Goal: Task Accomplishment & Management: Manage account settings

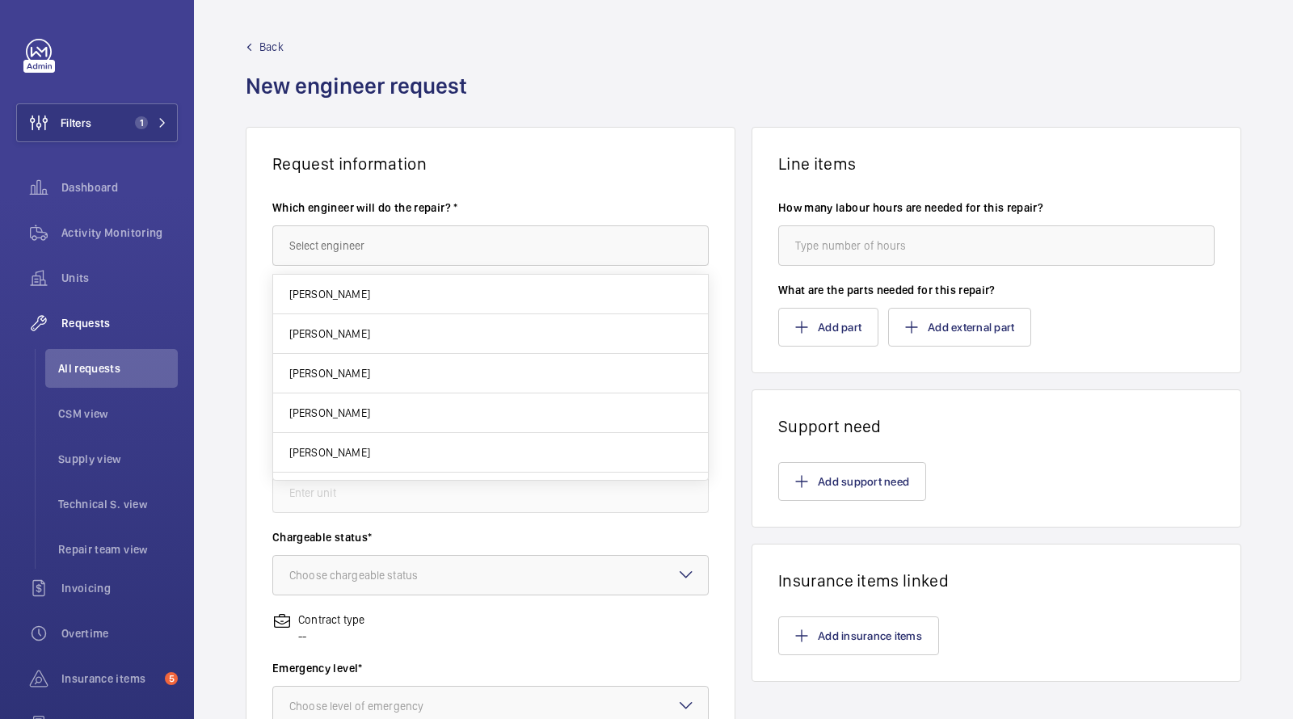
click at [412, 249] on input "text" at bounding box center [490, 245] width 436 height 40
type input "a"
click at [544, 122] on div "Back New engineer request" at bounding box center [743, 83] width 995 height 88
click at [430, 259] on input "text" at bounding box center [490, 245] width 436 height 40
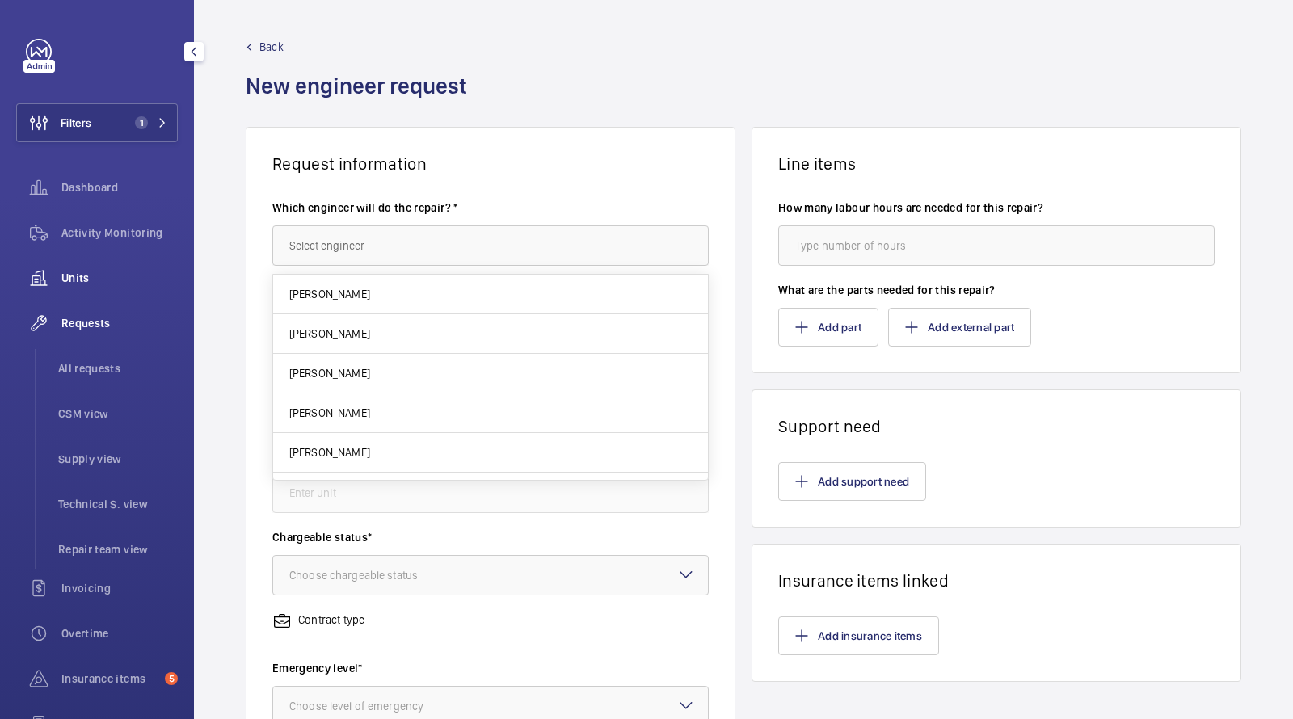
click at [104, 284] on span "Units" at bounding box center [119, 278] width 116 height 16
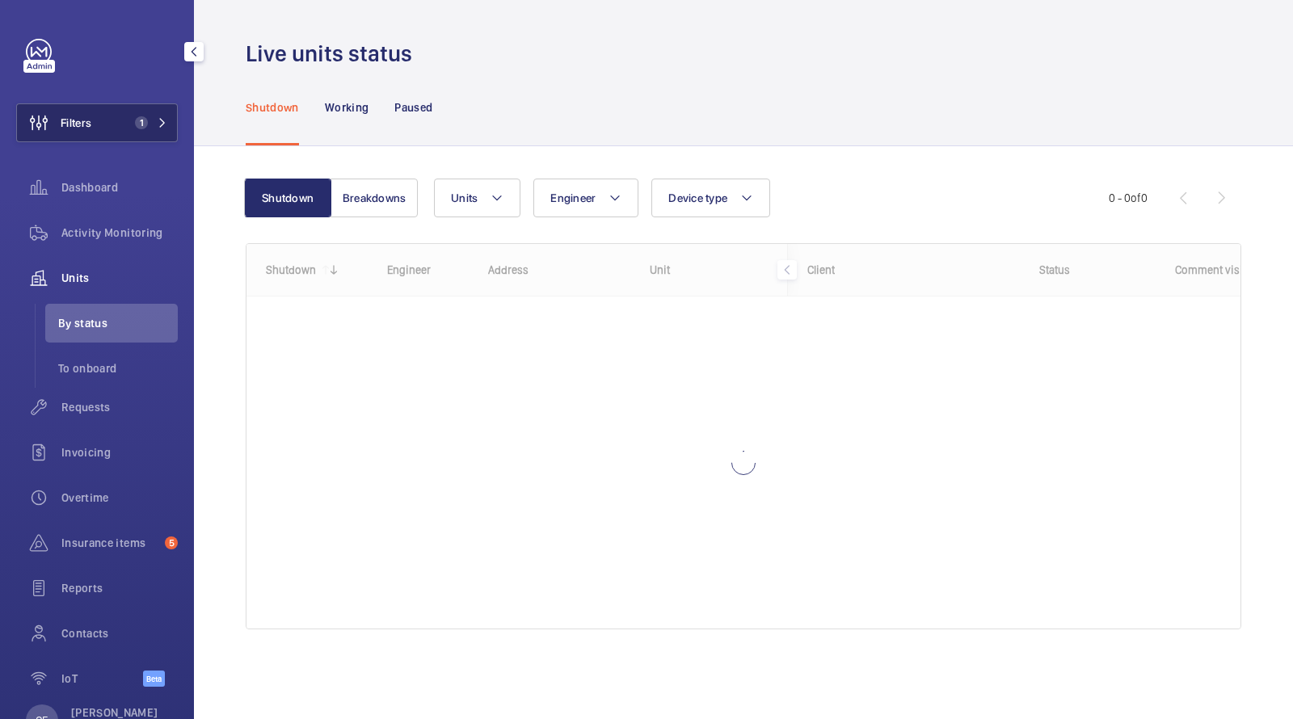
click at [144, 128] on span "1" at bounding box center [141, 122] width 13 height 13
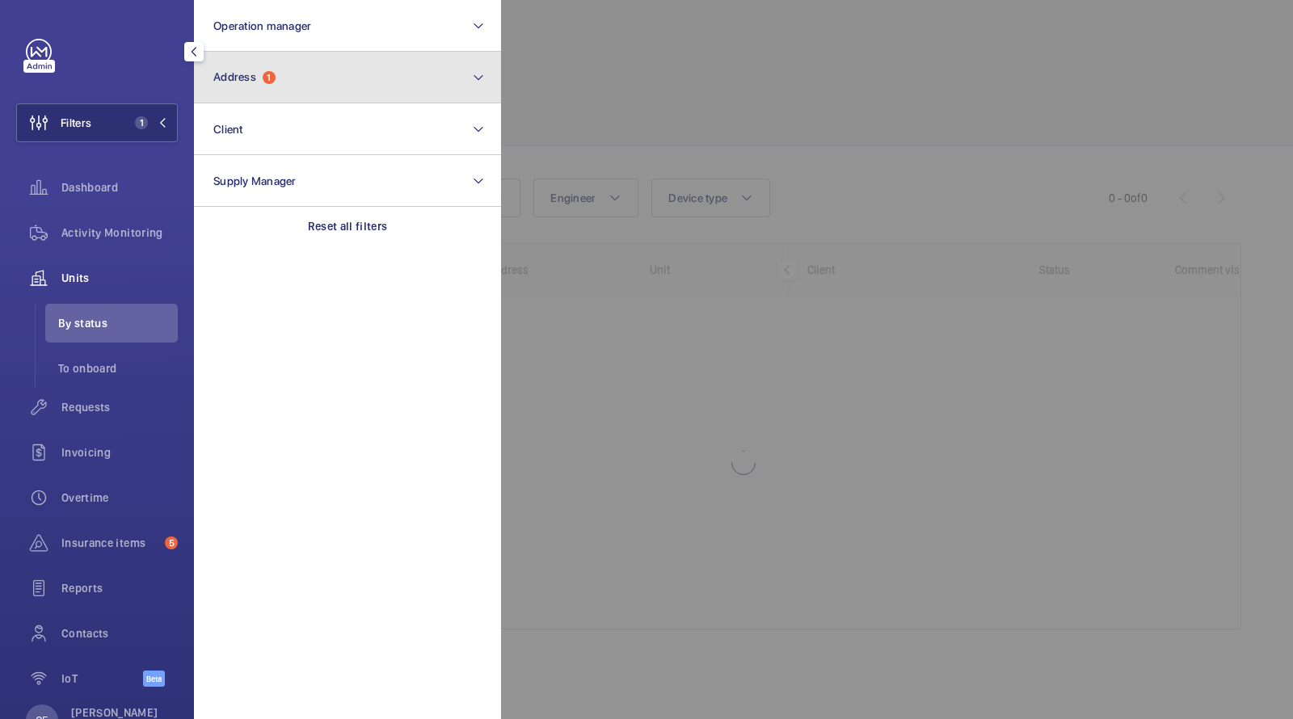
click at [244, 80] on span "Address" at bounding box center [234, 76] width 43 height 13
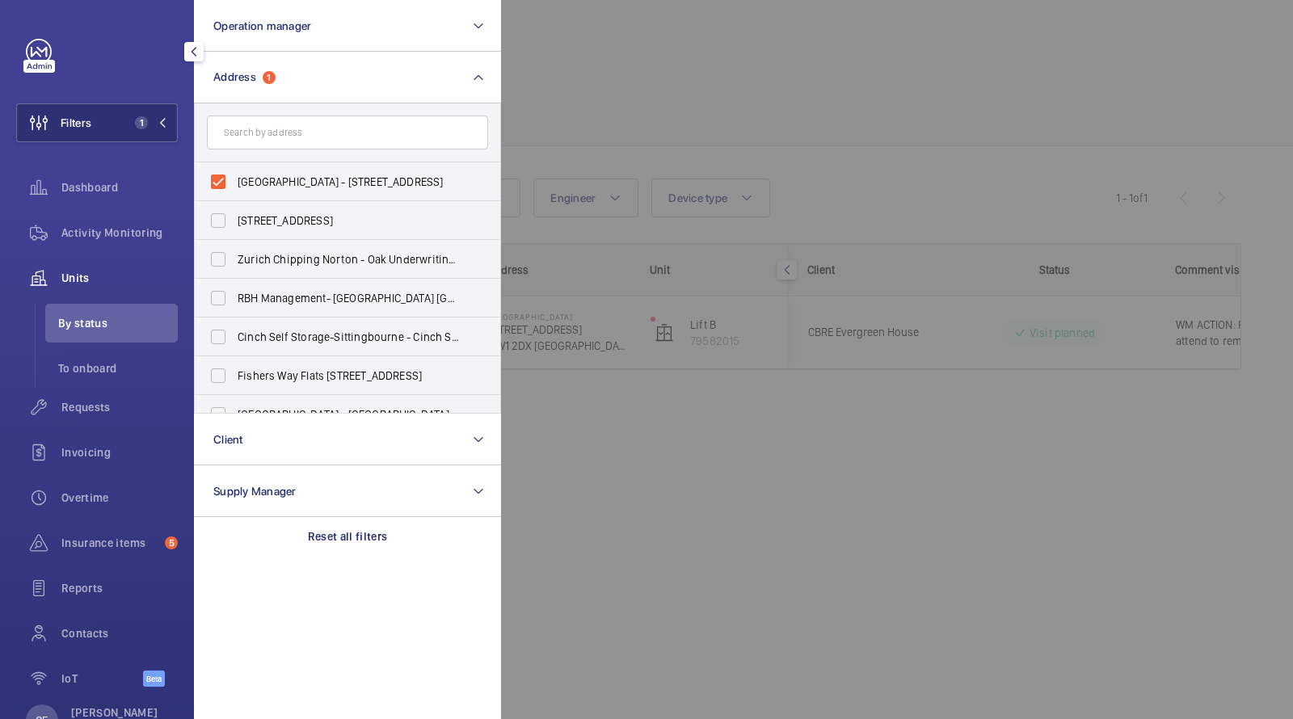
click at [715, 103] on div at bounding box center [1147, 359] width 1293 height 719
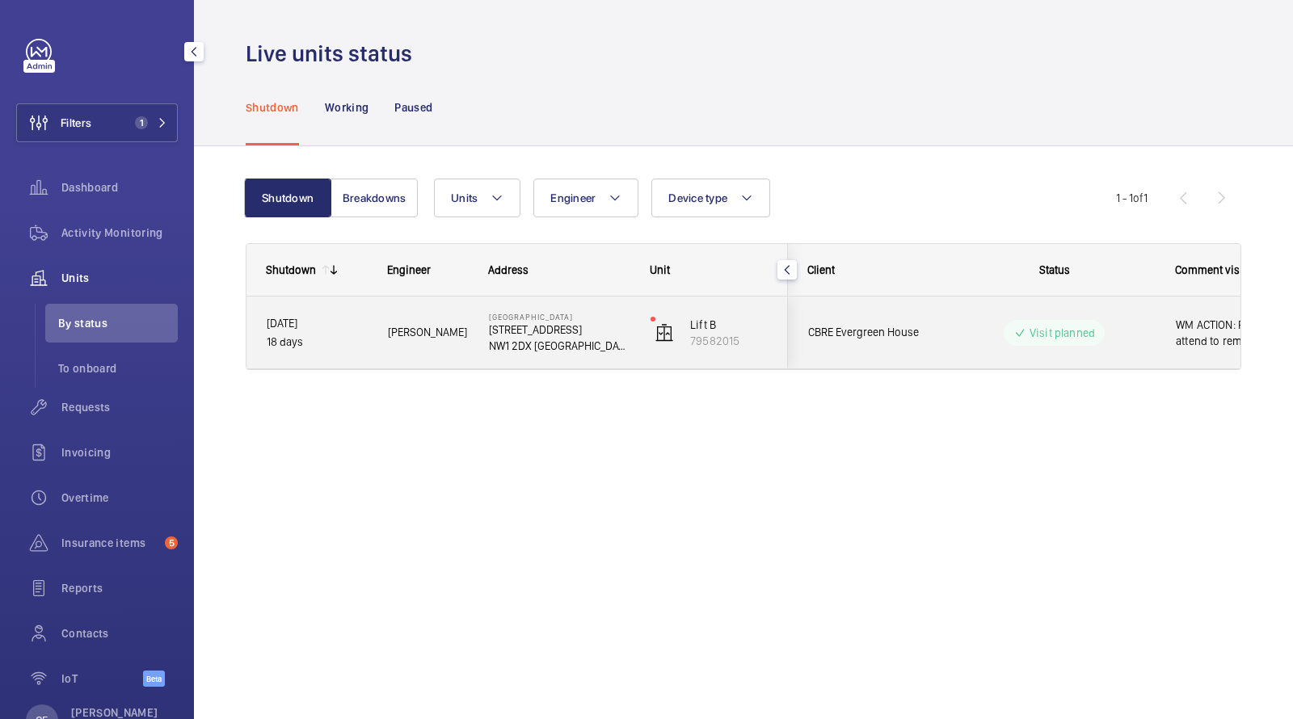
scroll to position [0, 291]
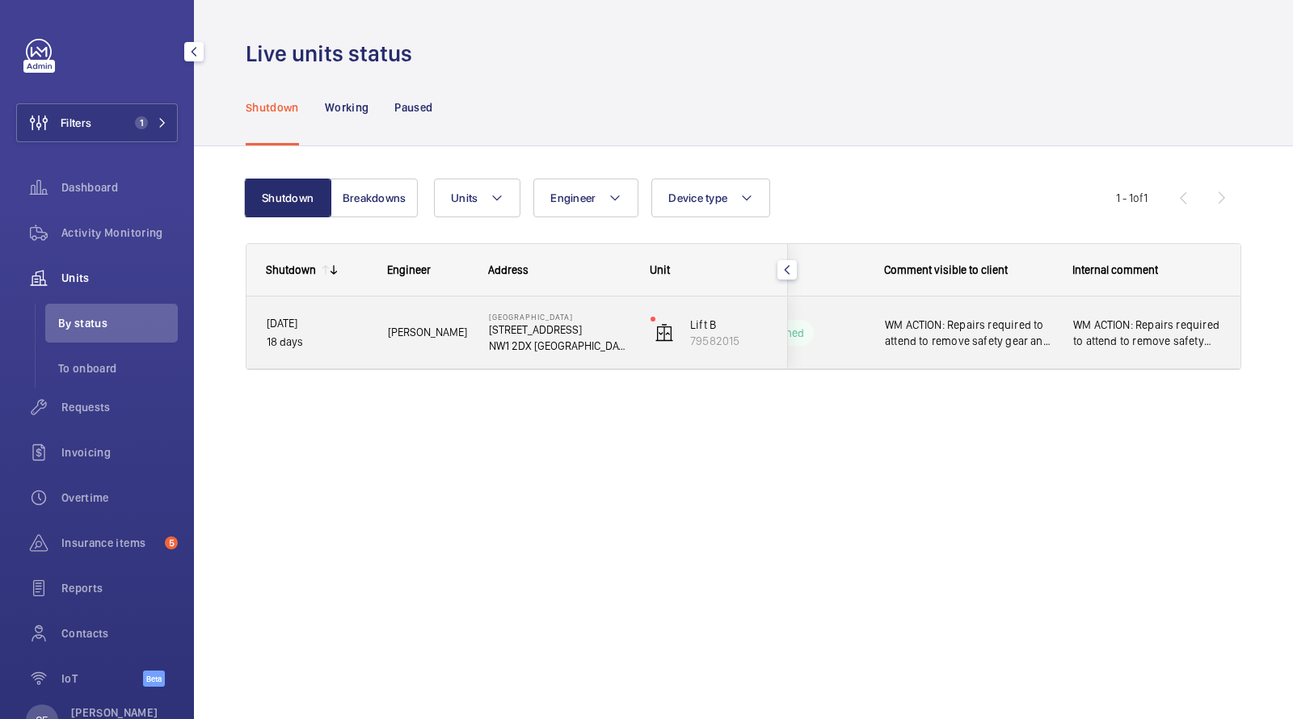
click at [937, 330] on span "WM ACTION: Repairs required to attend to remove safety gear and fit OSG switch …" at bounding box center [968, 333] width 167 height 32
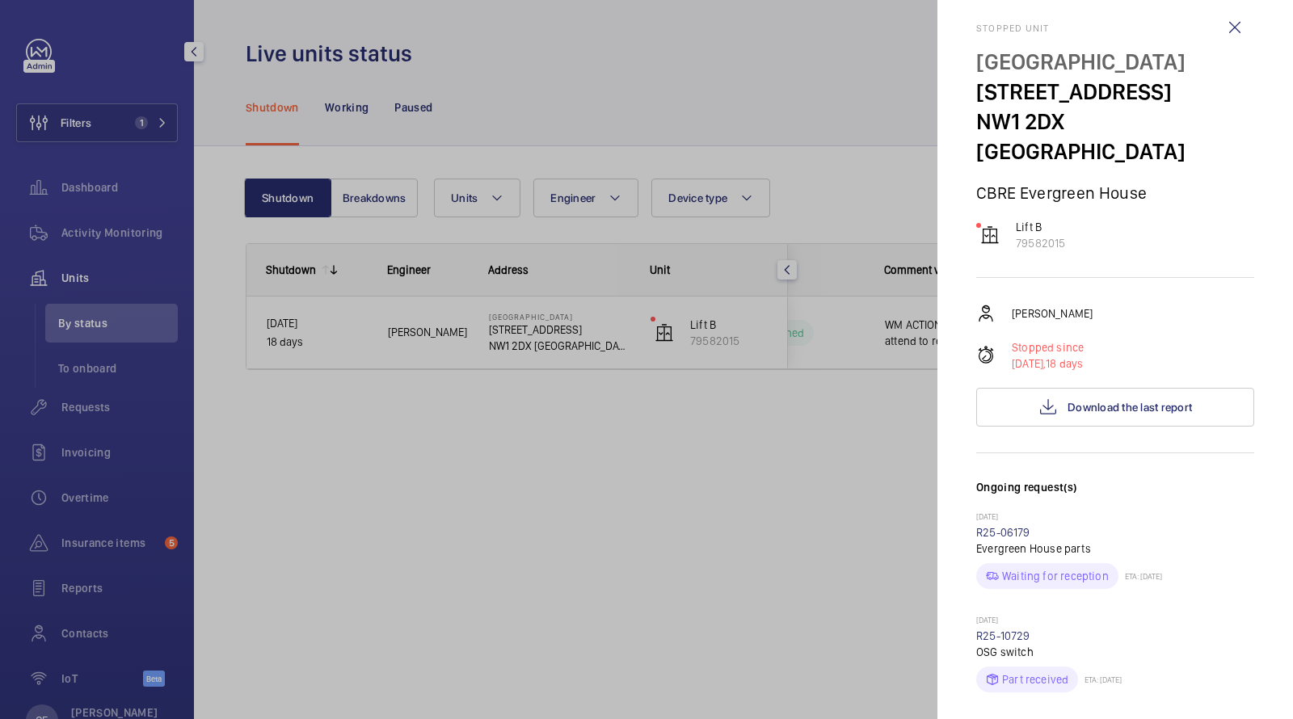
scroll to position [0, 0]
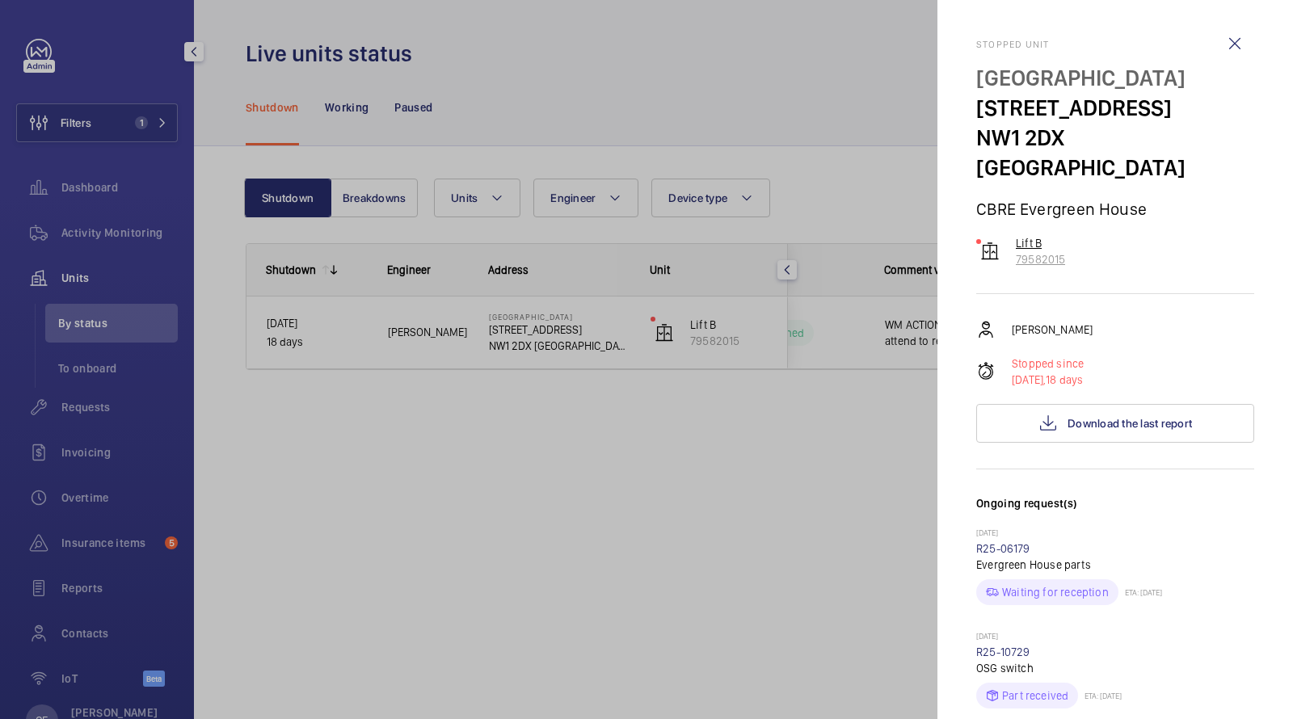
drag, startPoint x: 1077, startPoint y: 226, endPoint x: 1014, endPoint y: 228, distance: 63.0
click at [1014, 235] on div "Lift B 79582015" at bounding box center [1115, 251] width 278 height 32
copy p "79582015"
click at [85, 406] on div at bounding box center [646, 359] width 1293 height 719
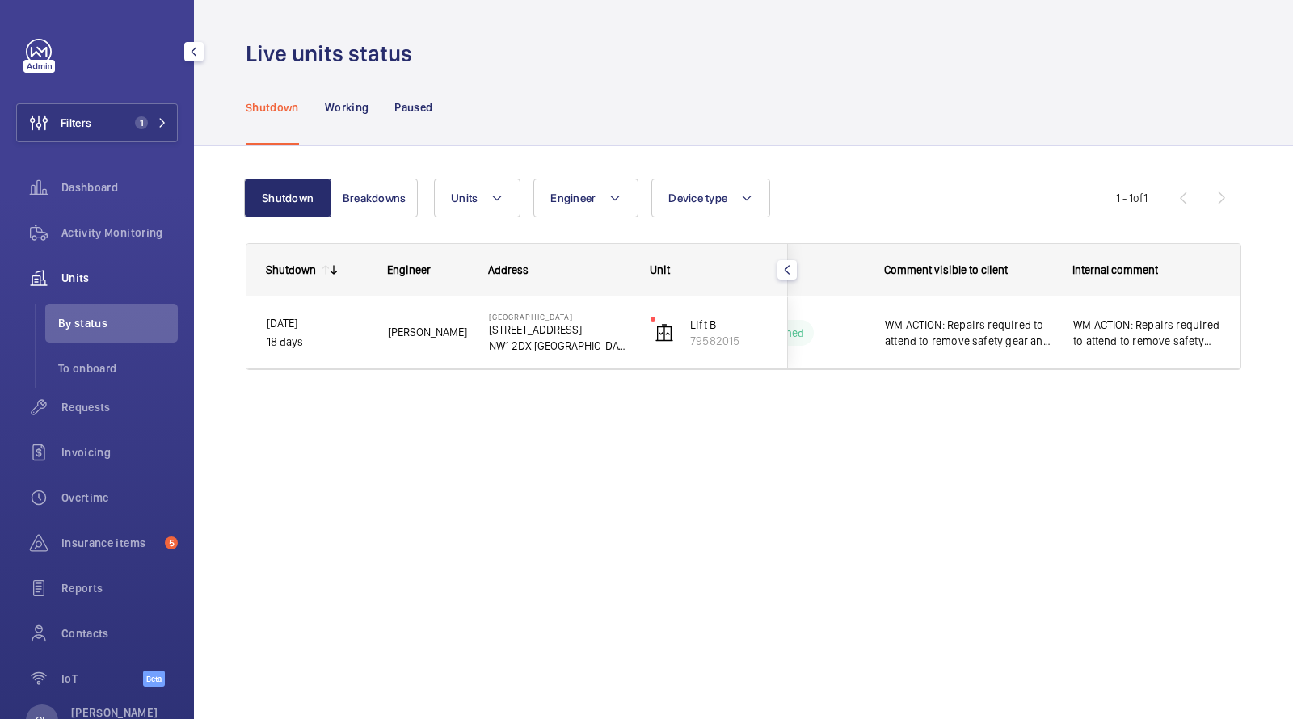
click at [85, 406] on mat-sidenav-container "Filters 1 Dashboard Activity Monitoring Units By status To onboard Requests Inv…" at bounding box center [646, 359] width 1293 height 719
click at [85, 406] on span "Requests" at bounding box center [119, 407] width 116 height 16
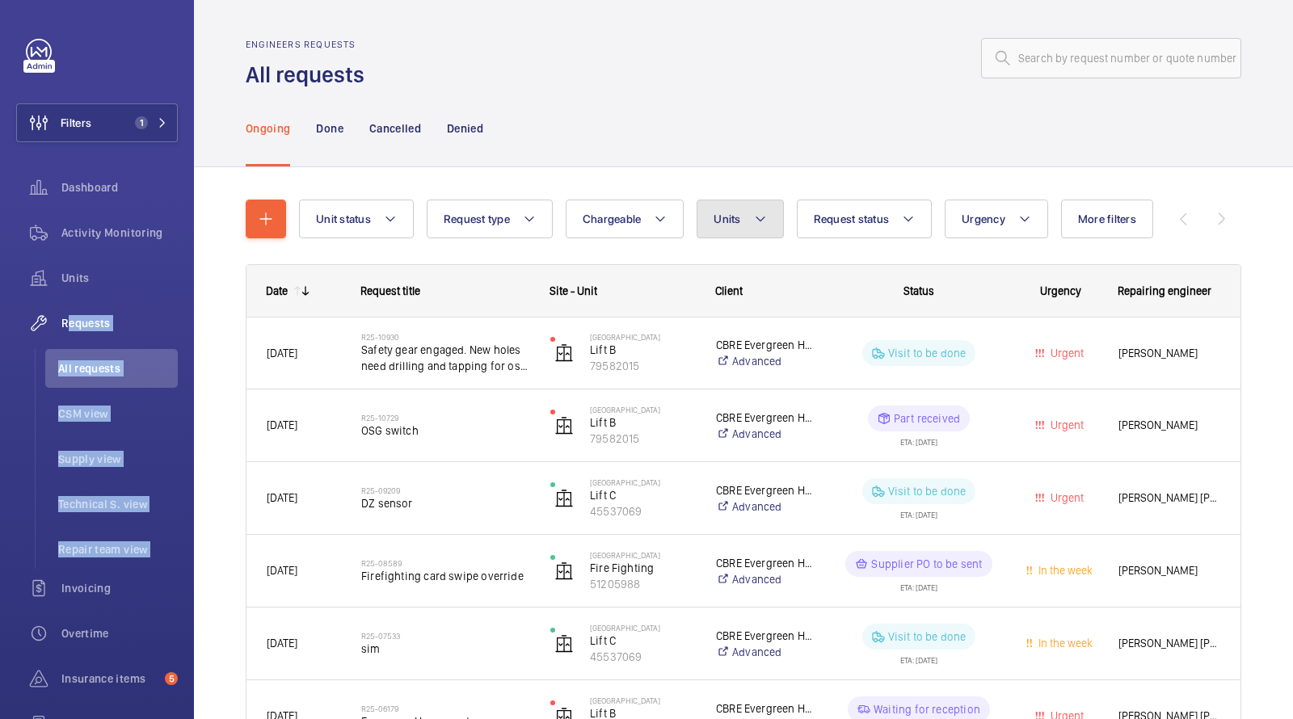
click at [722, 214] on span "Units" at bounding box center [726, 219] width 27 height 13
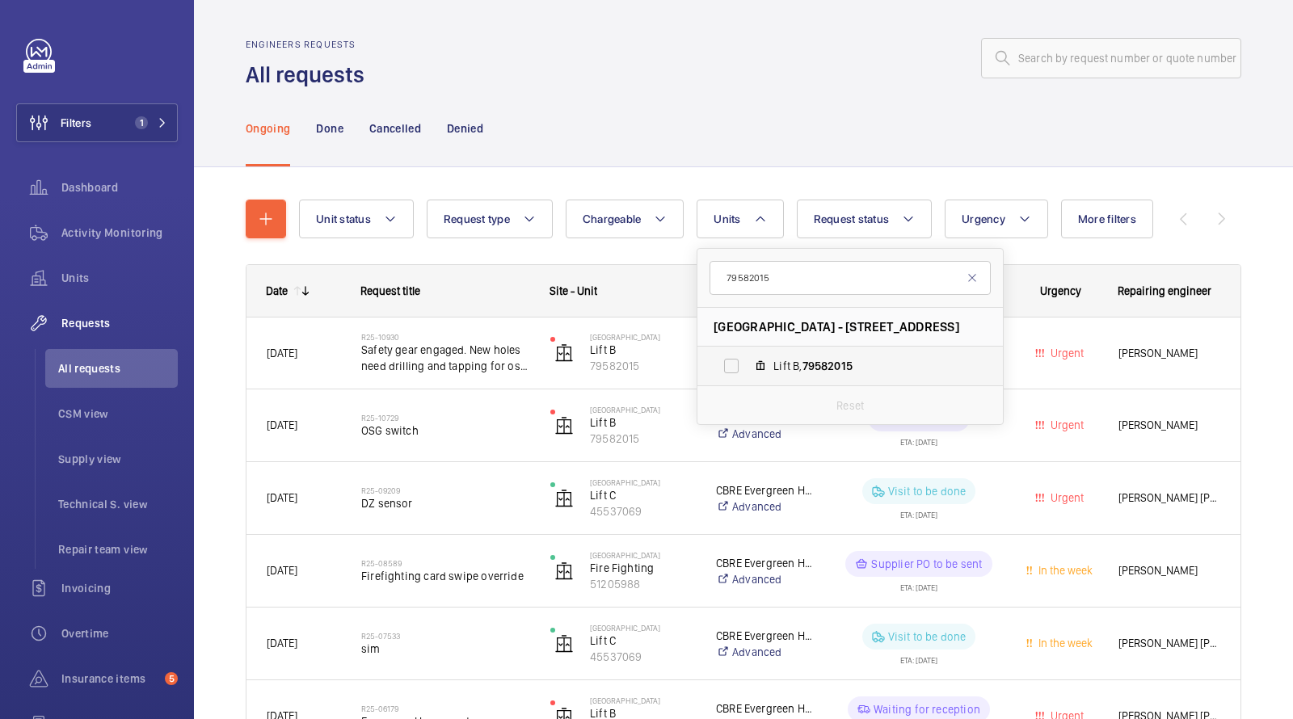
type input "79582015"
click at [823, 368] on span "79582015" at bounding box center [827, 366] width 50 height 13
click at [747, 368] on input "Lift B, 79582015" at bounding box center [731, 366] width 32 height 32
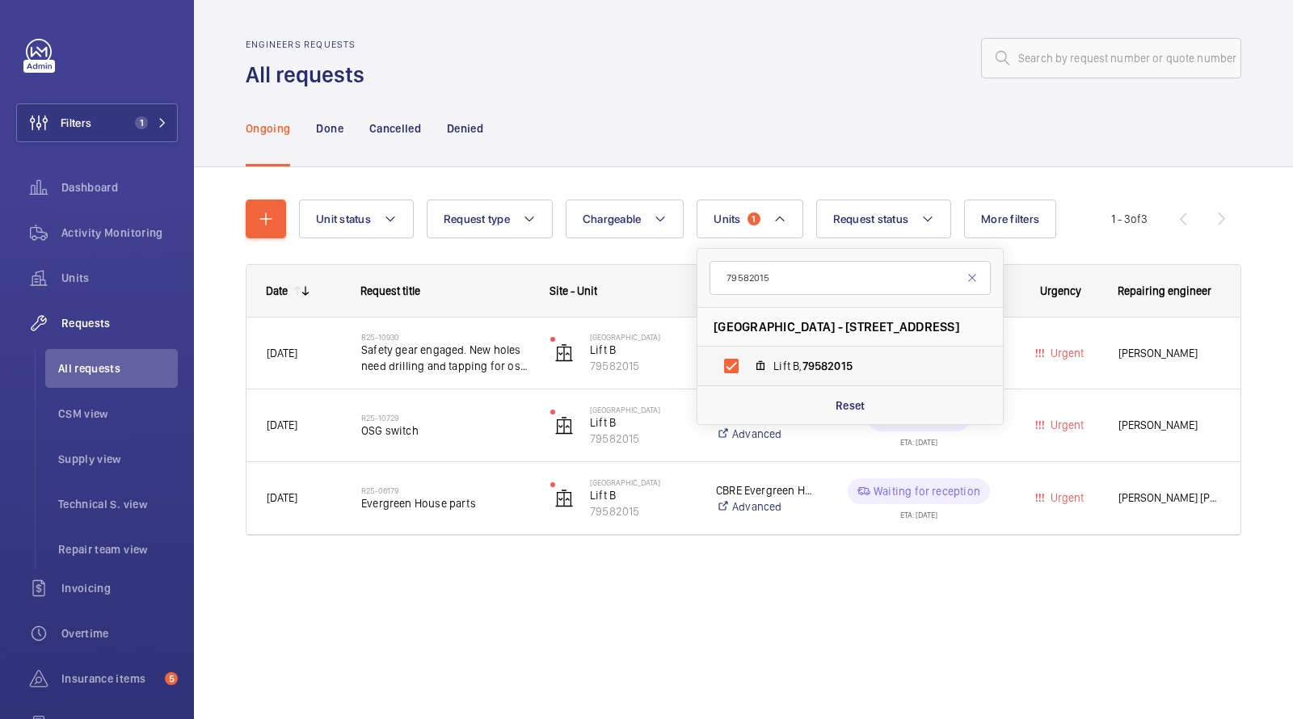
click at [803, 368] on span "79582015" at bounding box center [827, 366] width 50 height 13
click at [747, 368] on input "Lift B, 79582015" at bounding box center [731, 366] width 32 height 32
checkbox input "false"
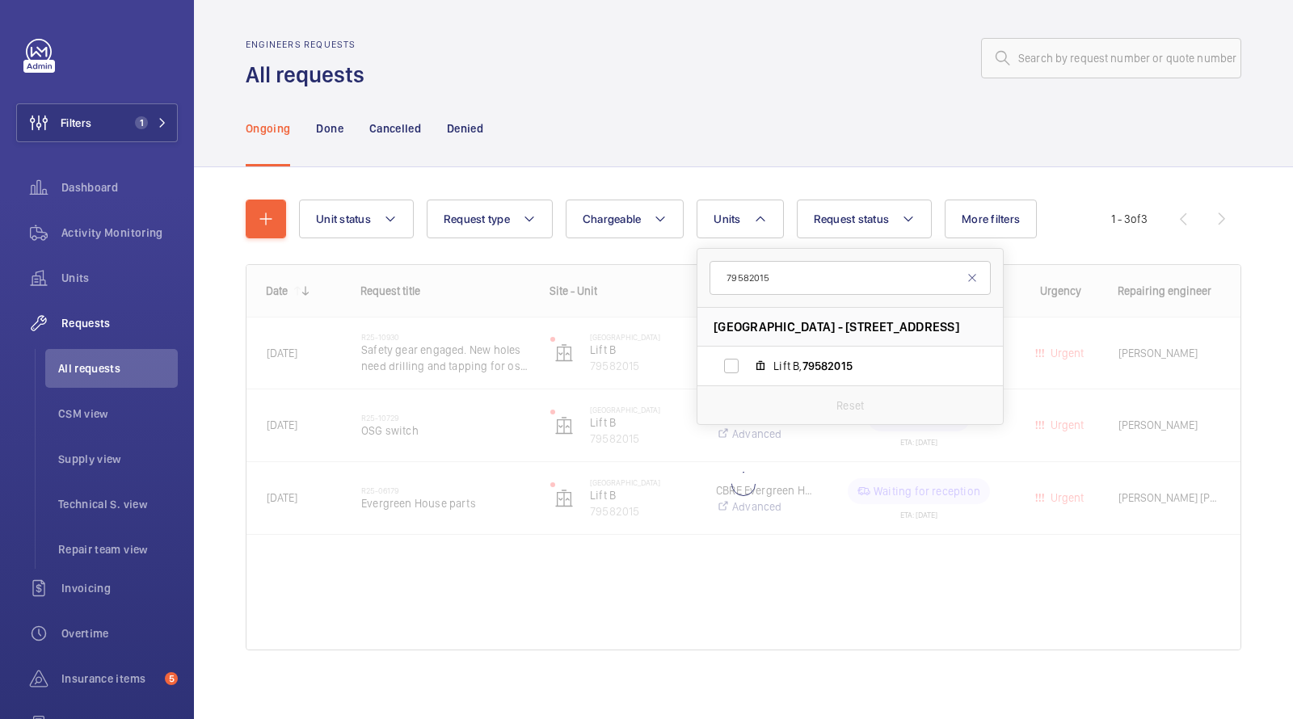
click at [814, 97] on div "Ongoing Done Cancelled Denied" at bounding box center [743, 128] width 995 height 77
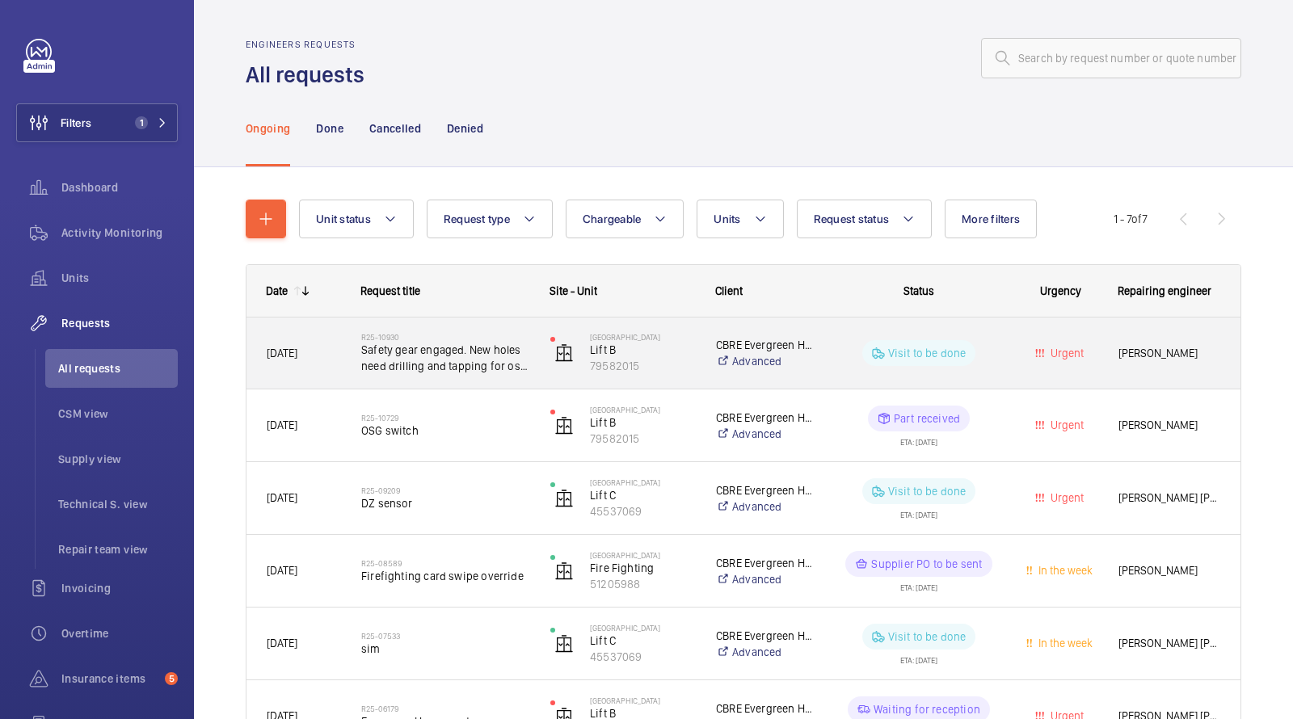
click at [448, 364] on span "Safety gear engaged. New holes need drilling and tapping for osg switch" at bounding box center [445, 358] width 168 height 32
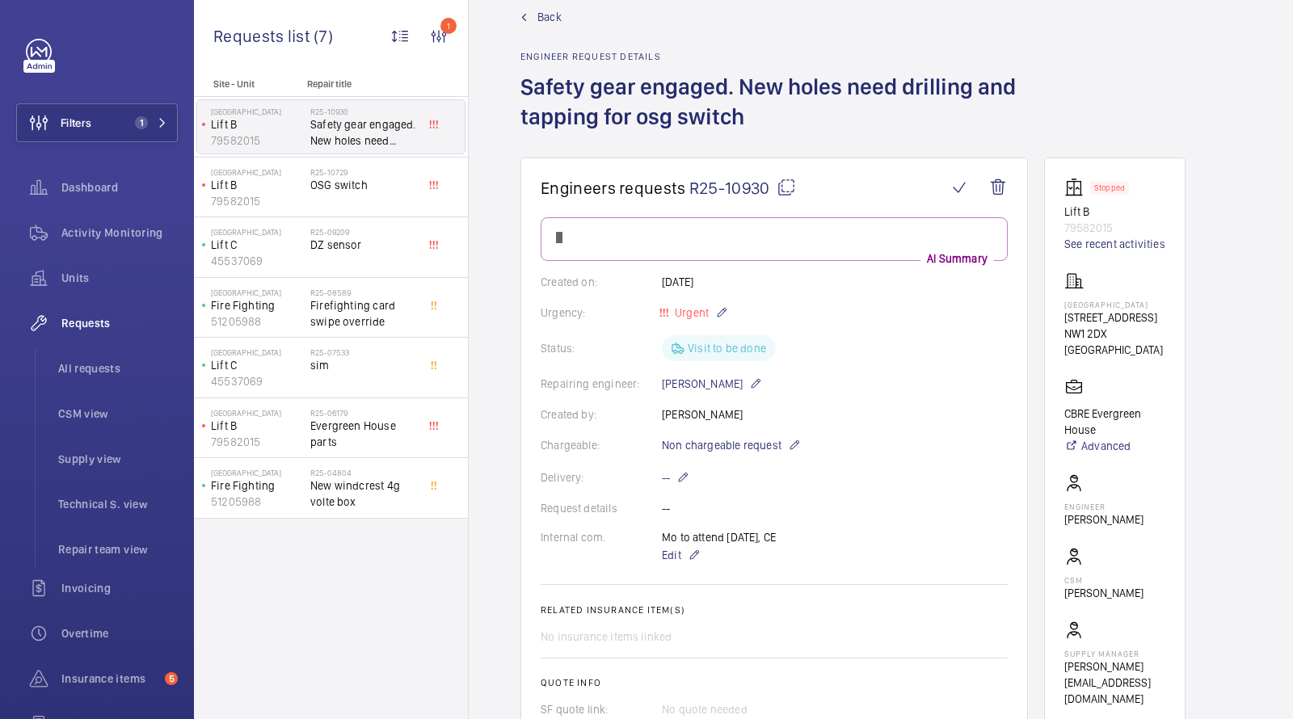
scroll to position [31, 0]
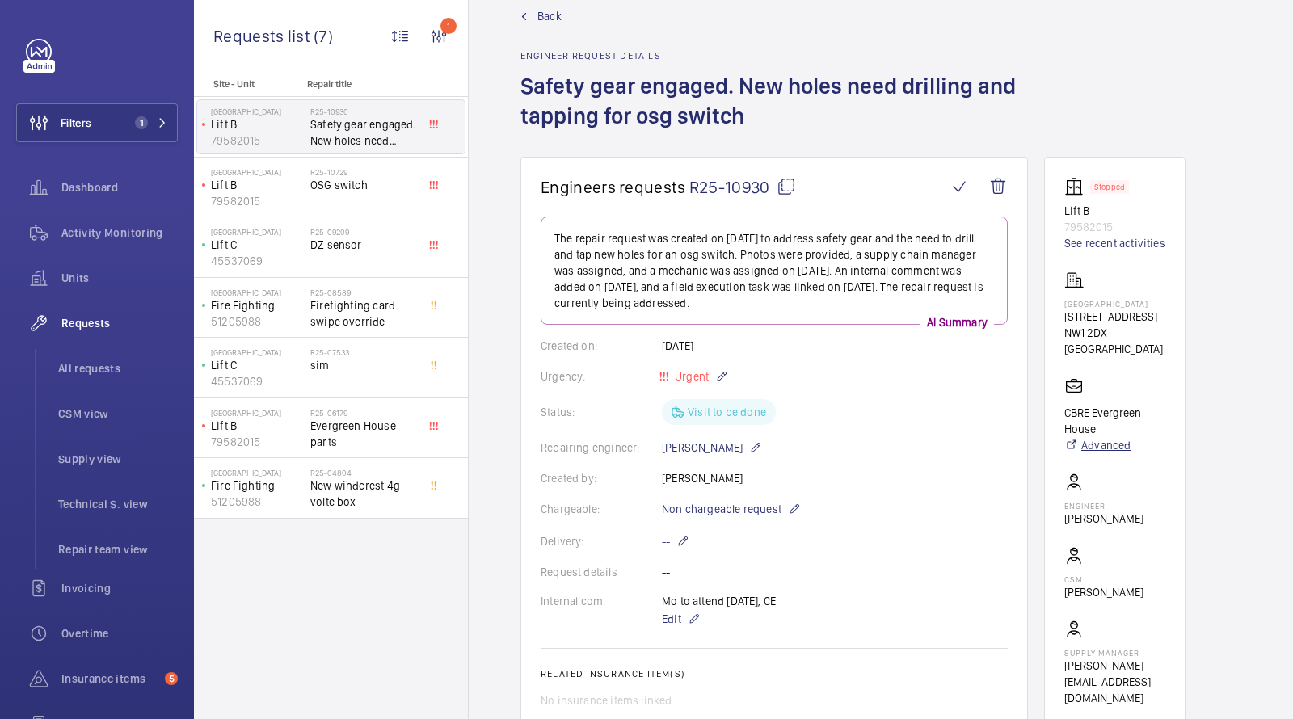
click at [1092, 437] on link "Advanced" at bounding box center [1114, 445] width 101 height 16
